Goal: Find contact information

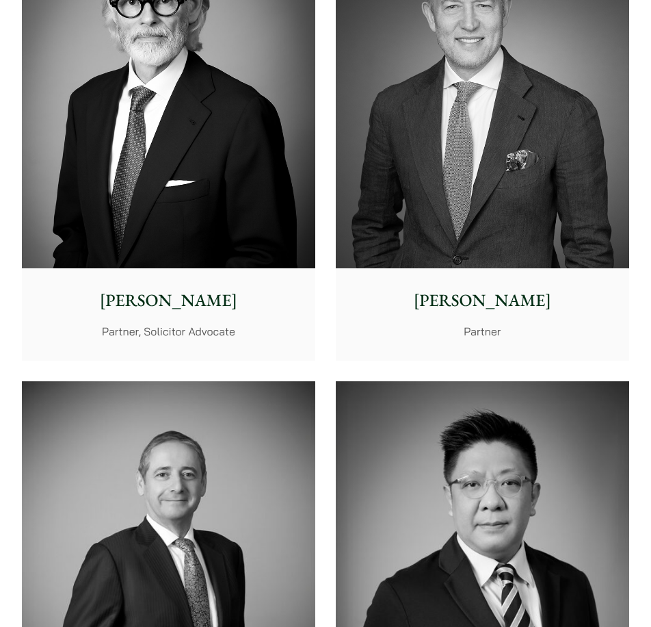
scroll to position [137, 0]
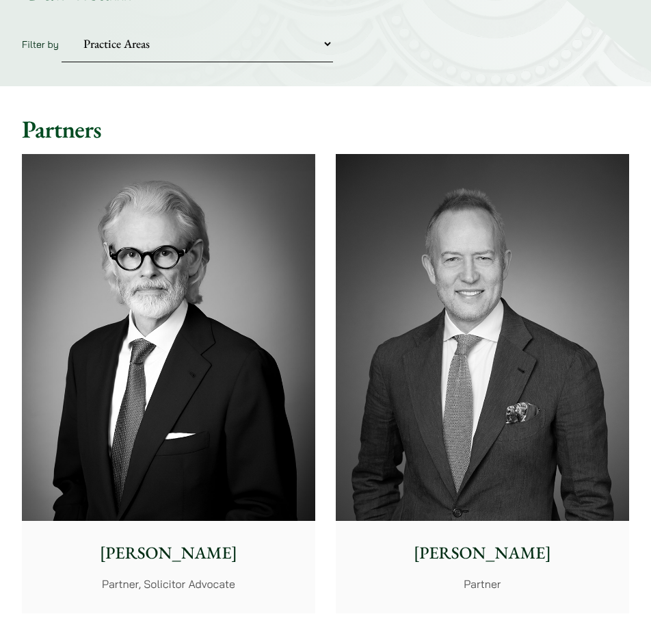
click at [250, 292] on img at bounding box center [169, 337] width 294 height 367
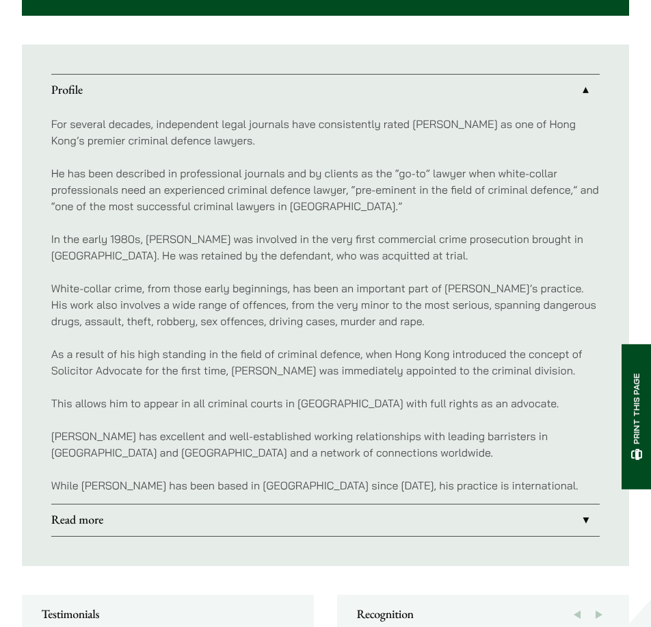
scroll to position [1163, 0]
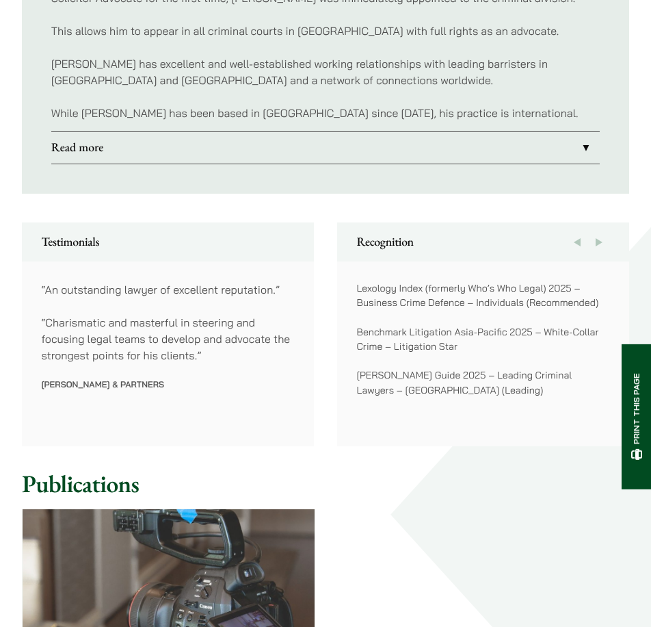
click at [436, 151] on link "Read more" at bounding box center [325, 147] width 549 height 31
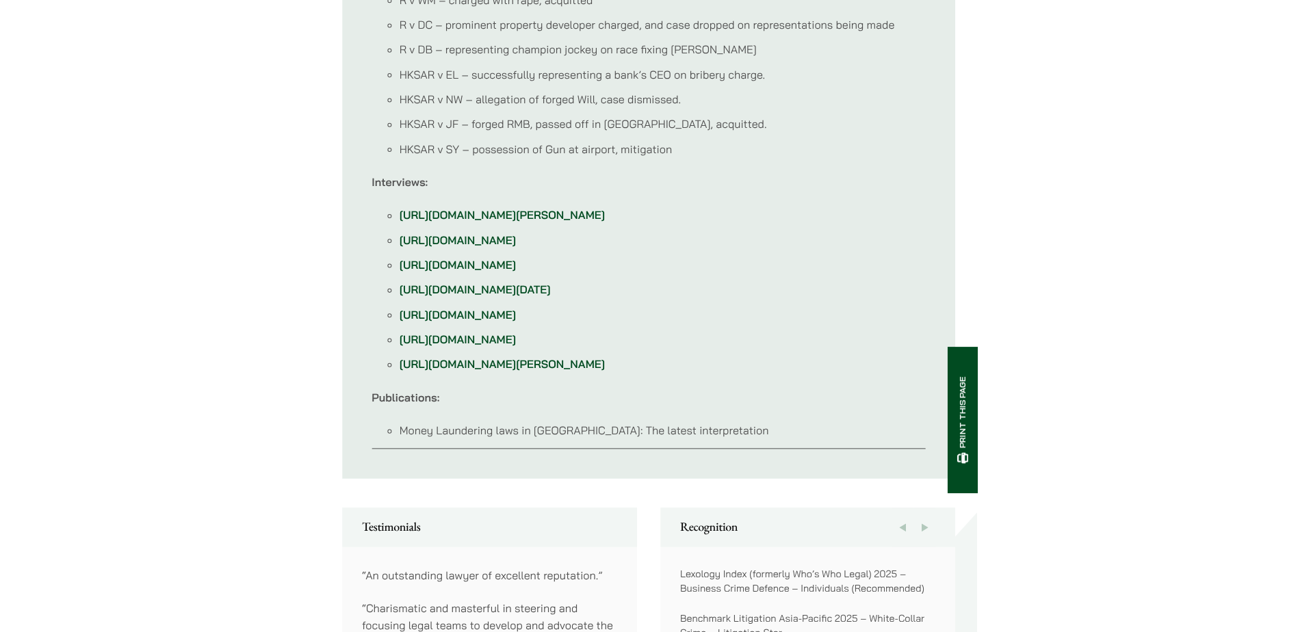
scroll to position [1095, 0]
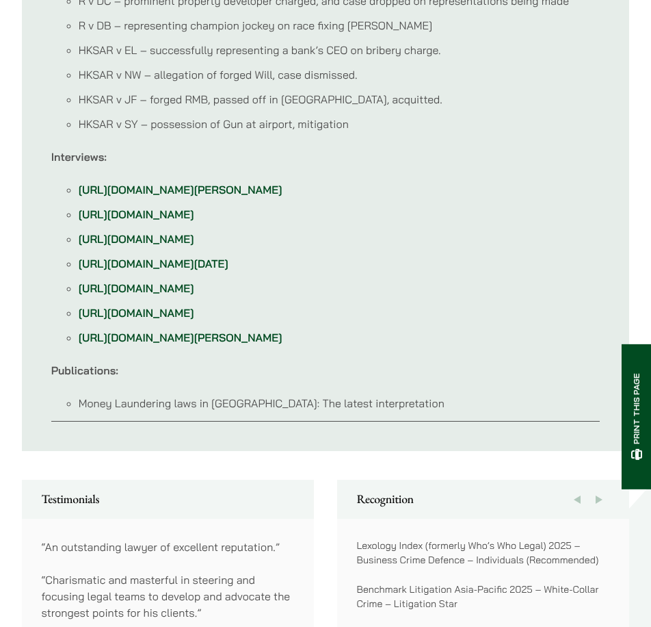
click at [204, 344] on link "[URL][DOMAIN_NAME][PERSON_NAME]" at bounding box center [181, 338] width 204 height 14
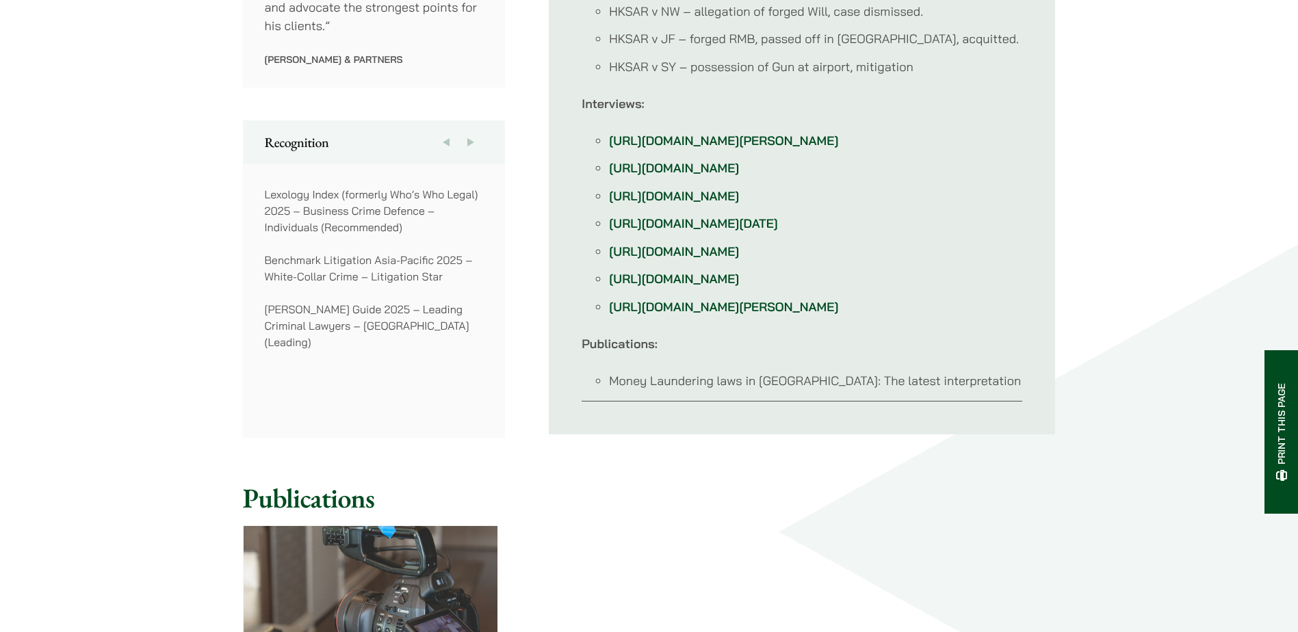
scroll to position [958, 0]
